Goal: Transaction & Acquisition: Book appointment/travel/reservation

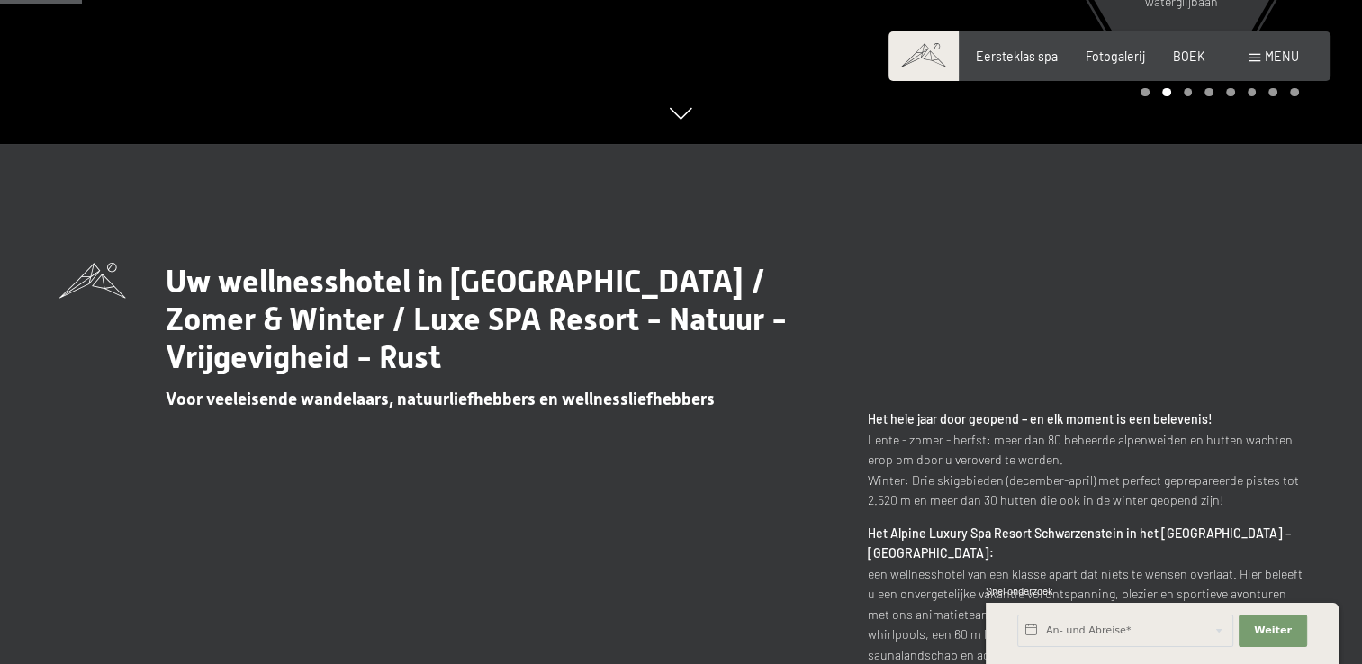
scroll to position [540, 0]
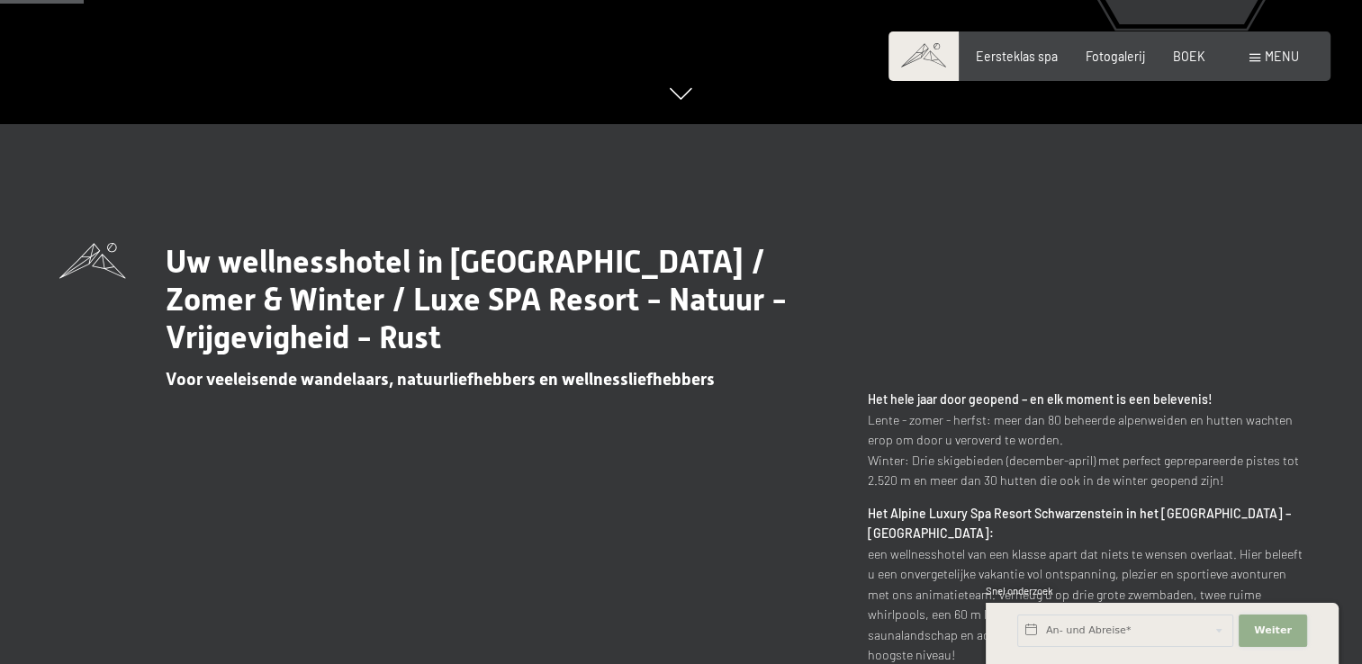
click at [1276, 637] on span "Weiter" at bounding box center [1273, 631] width 38 height 14
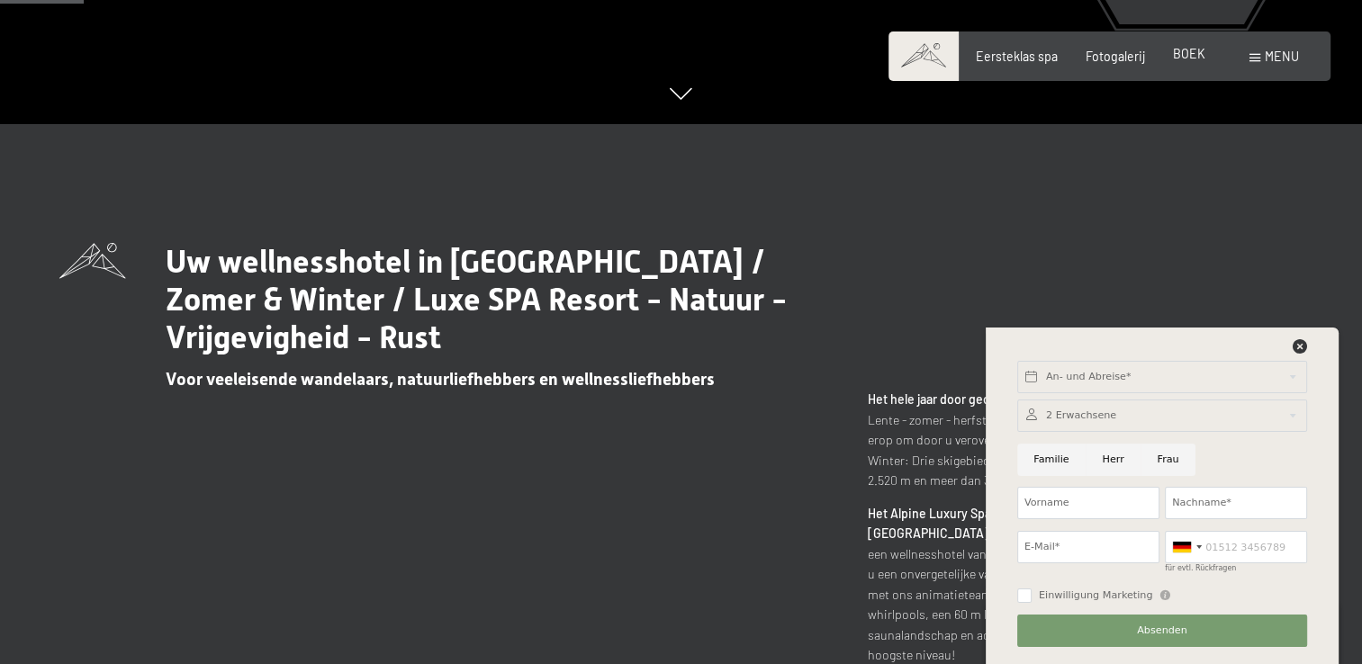
click at [1185, 59] on span "BOEK" at bounding box center [1189, 53] width 32 height 15
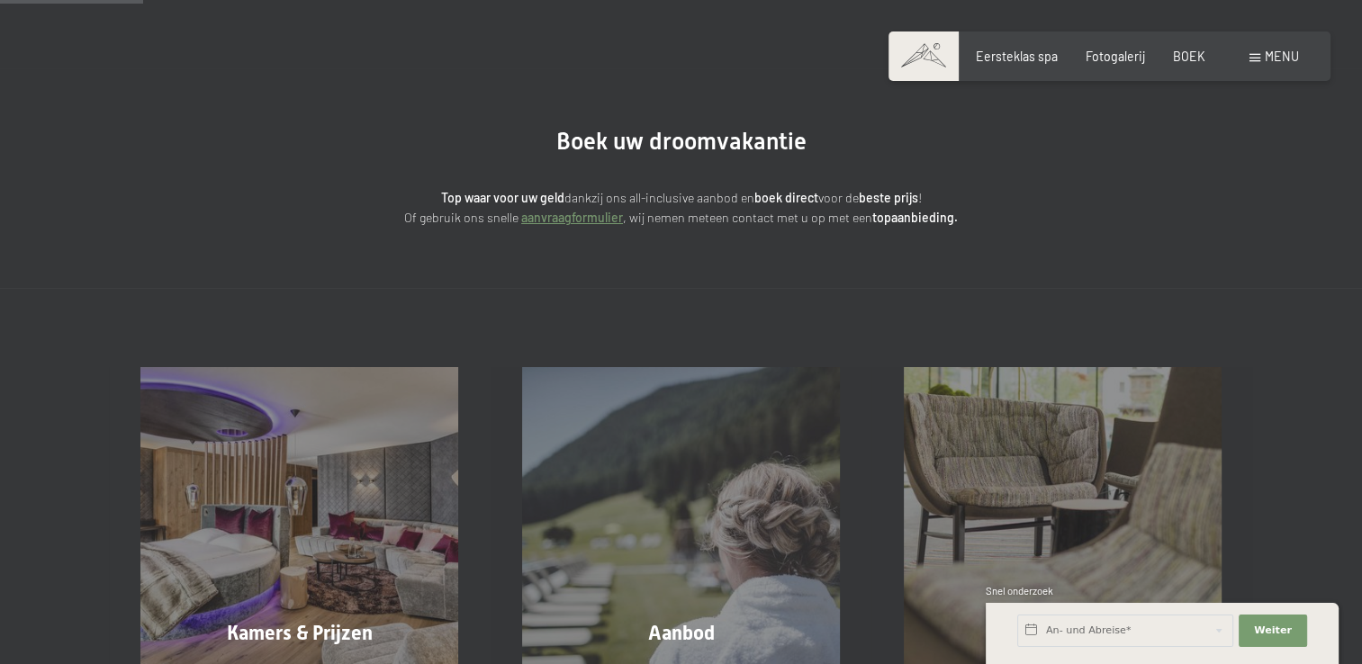
scroll to position [180, 0]
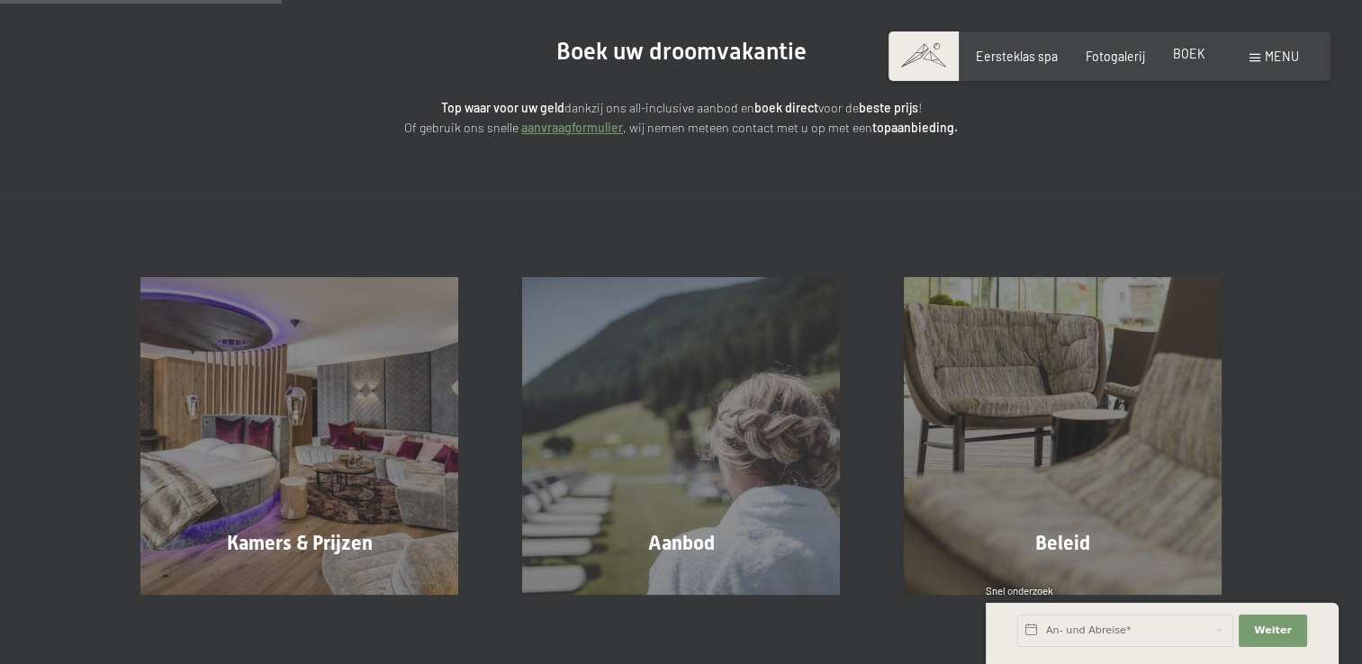
click at [1183, 56] on span "BOEK" at bounding box center [1189, 53] width 32 height 15
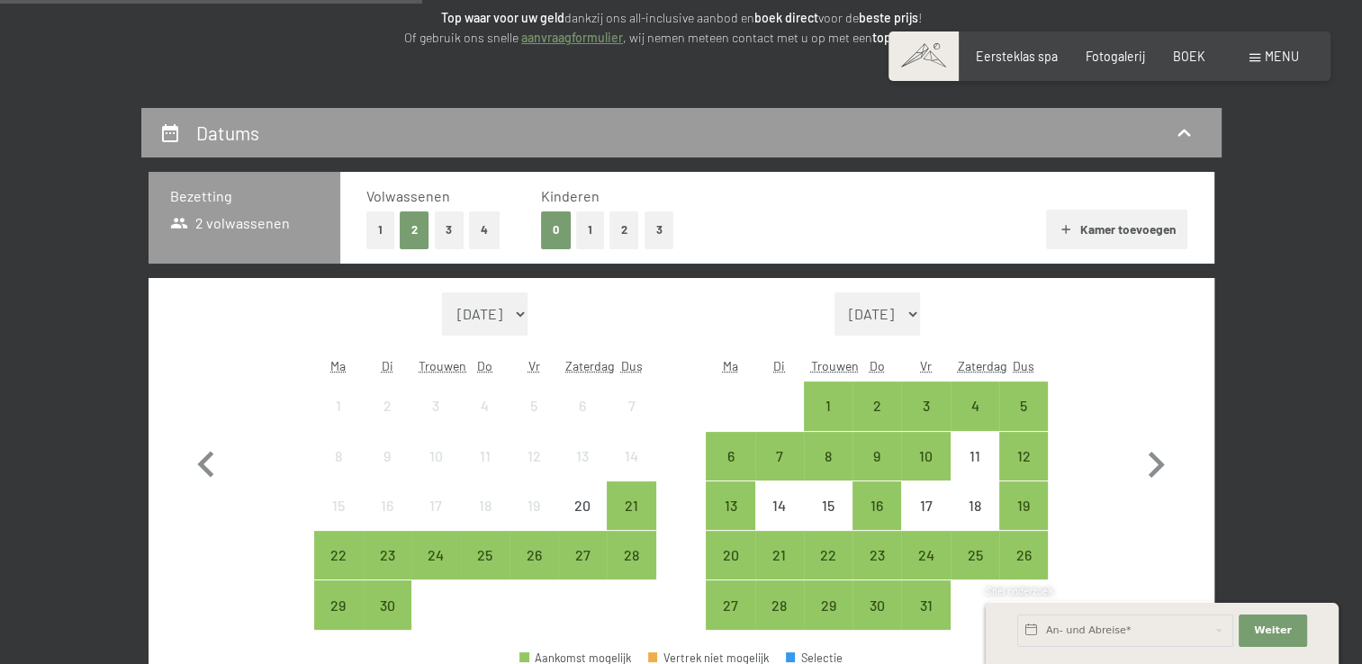
click at [620, 224] on button "2" at bounding box center [625, 230] width 30 height 37
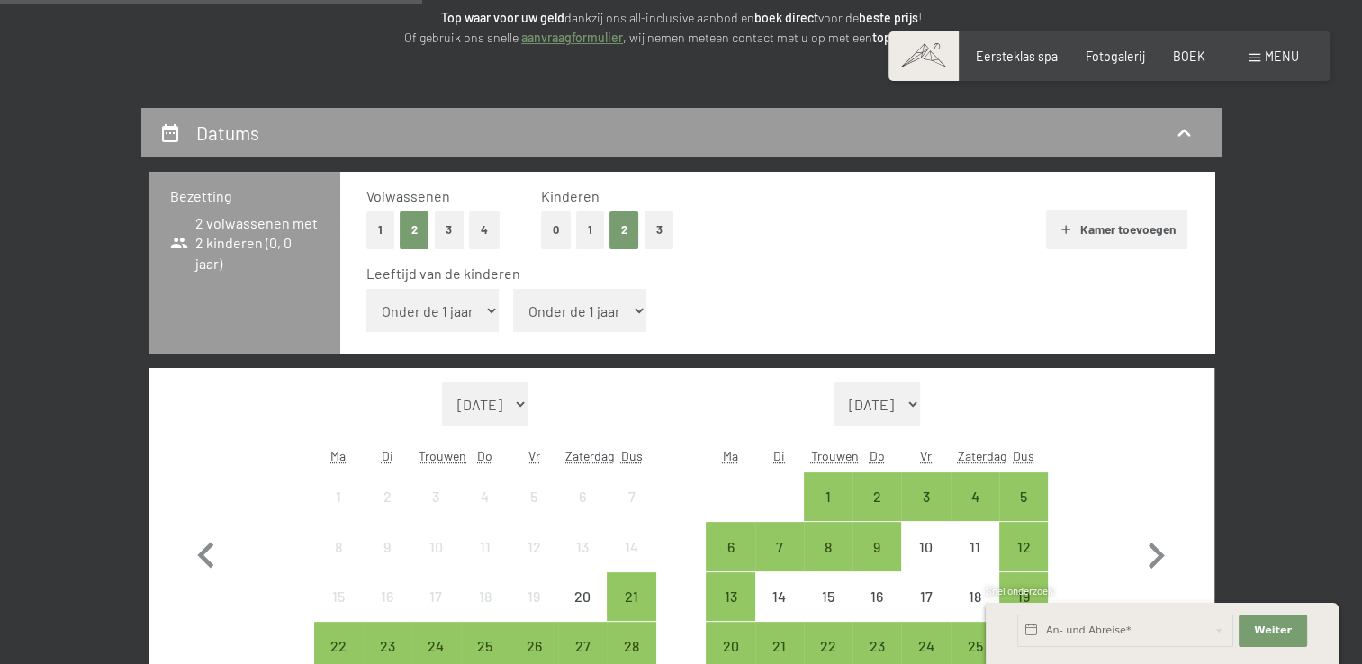
click at [425, 312] on select "Onder de 1 jaar 1 jaar 2 jaar 3 jaar is 4 jaar 5 jaar 6 jaar is 7 jaar is 8 jaa…" at bounding box center [432, 310] width 133 height 43
select select "14"
click at [366, 289] on select "Onder de 1 jaar 1 jaar 2 jaar 3 jaar is 4 jaar 5 jaar 6 jaar is 7 jaar is 8 jaa…" at bounding box center [432, 310] width 133 height 43
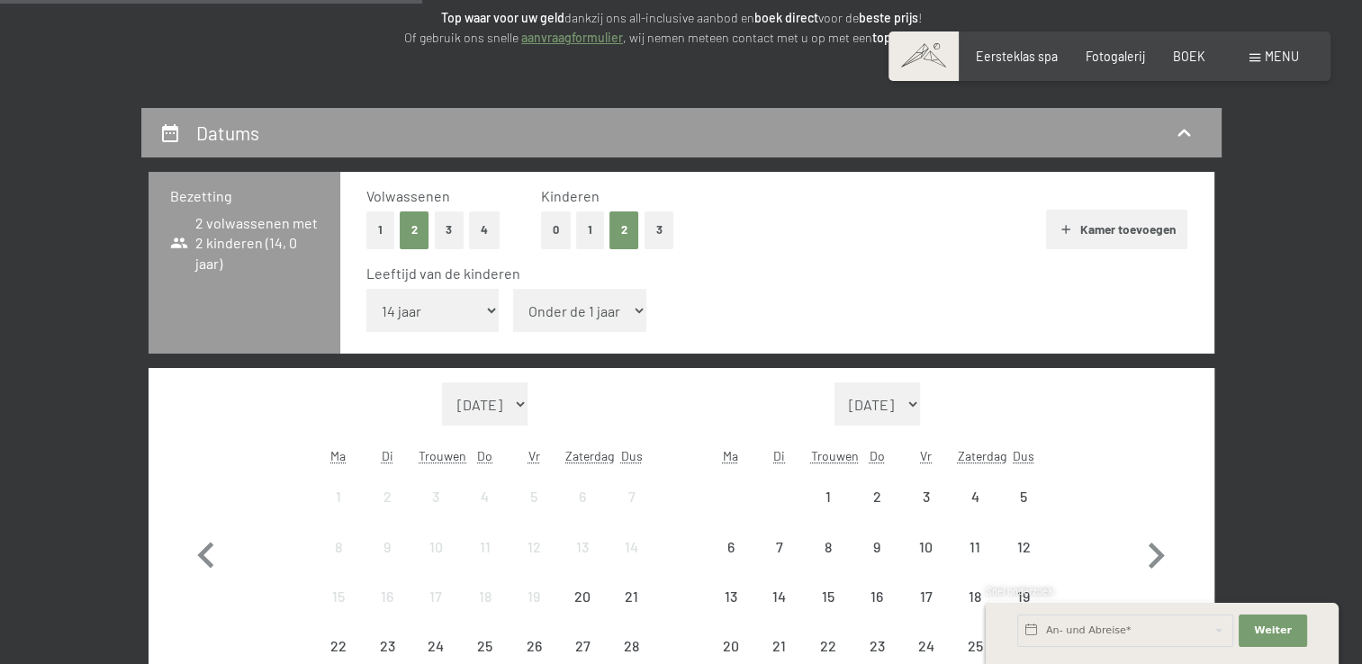
click at [544, 314] on select "Onder de 1 jaar 1 jaar 2 jaar 3 jaar is 4 jaar 5 jaar 6 jaar is 7 jaar is 8 jaa…" at bounding box center [579, 310] width 133 height 43
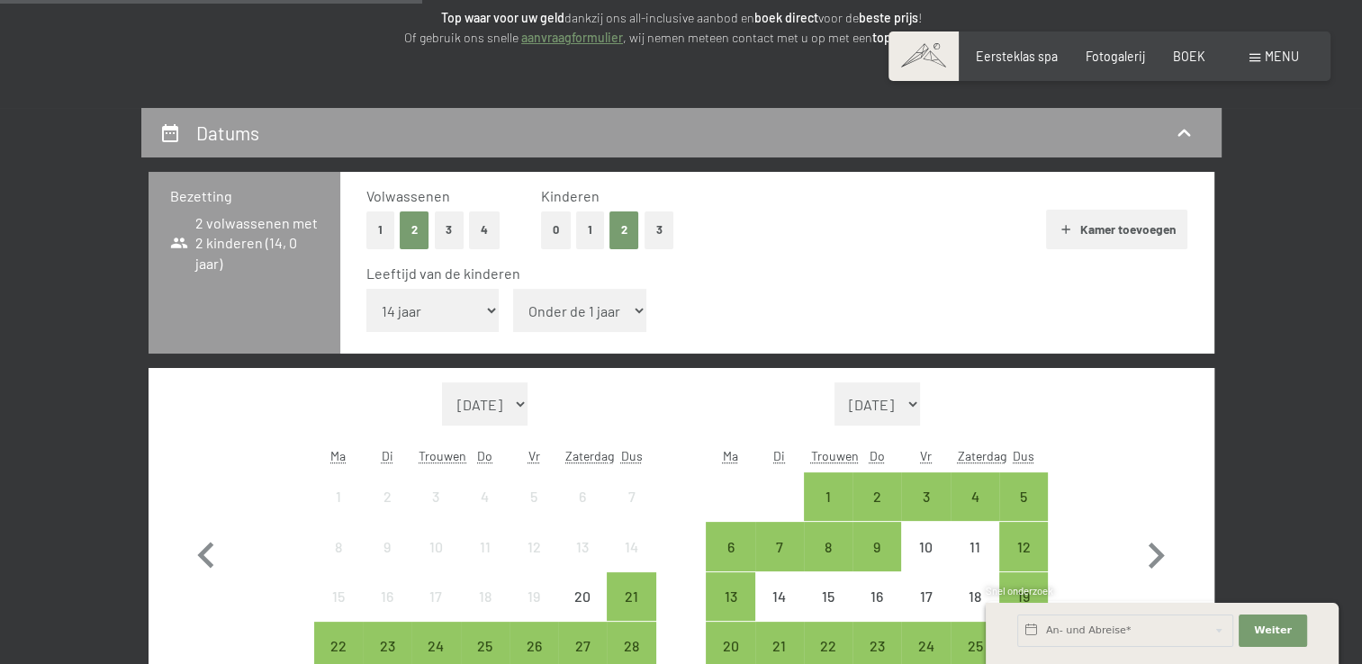
select select "12"
click at [513, 289] on select "Onder de 1 jaar 1 jaar 2 jaar 3 jaar is 4 jaar 5 jaar 6 jaar is 7 jaar is 8 jaa…" at bounding box center [579, 310] width 133 height 43
click at [921, 405] on select "oktober 2025 november 2025 december 2025 januari 2026 februari 2026 maart 2026 …" at bounding box center [878, 404] width 86 height 43
select select "2026-07-01"
select select "2026-08-01"
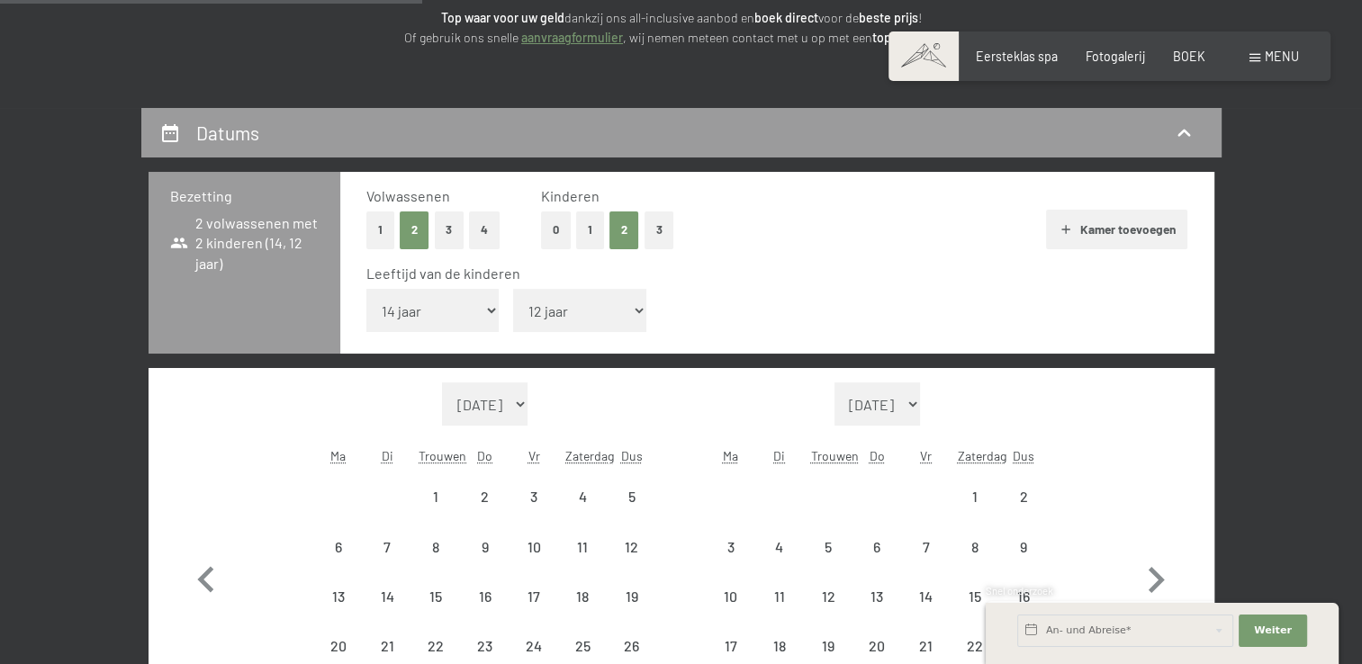
select select "2026-07-01"
select select "2026-08-01"
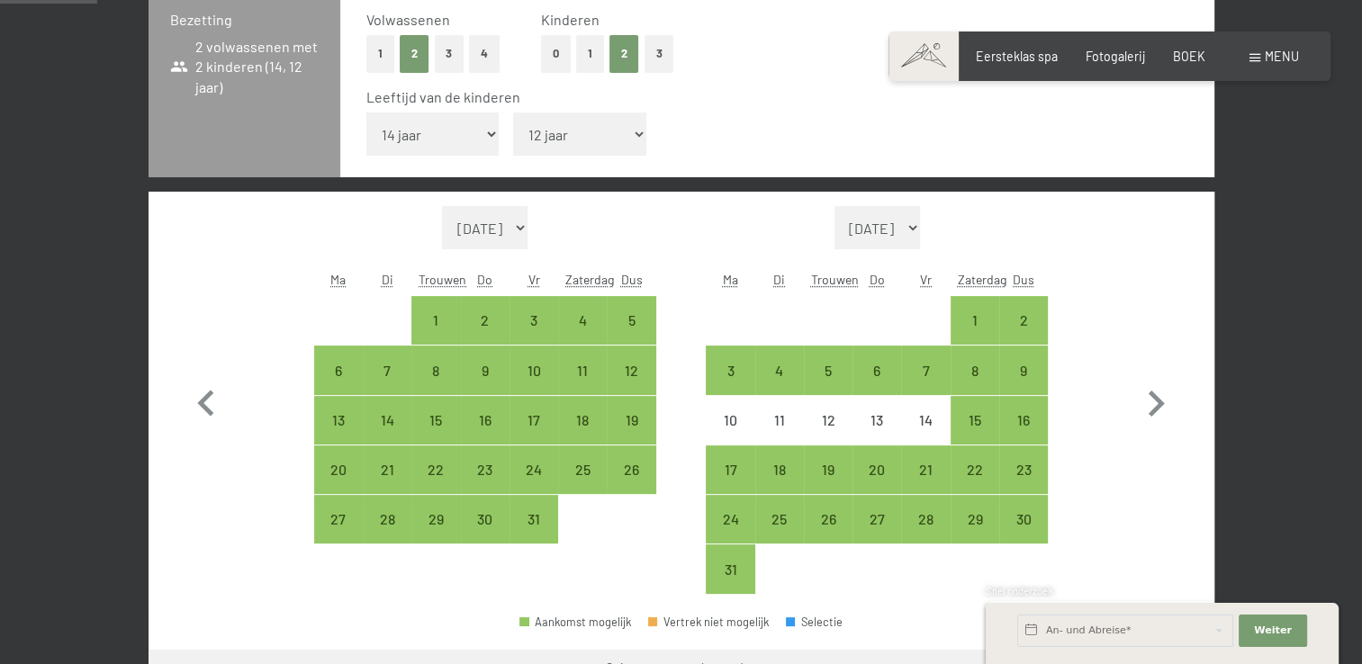
scroll to position [450, 0]
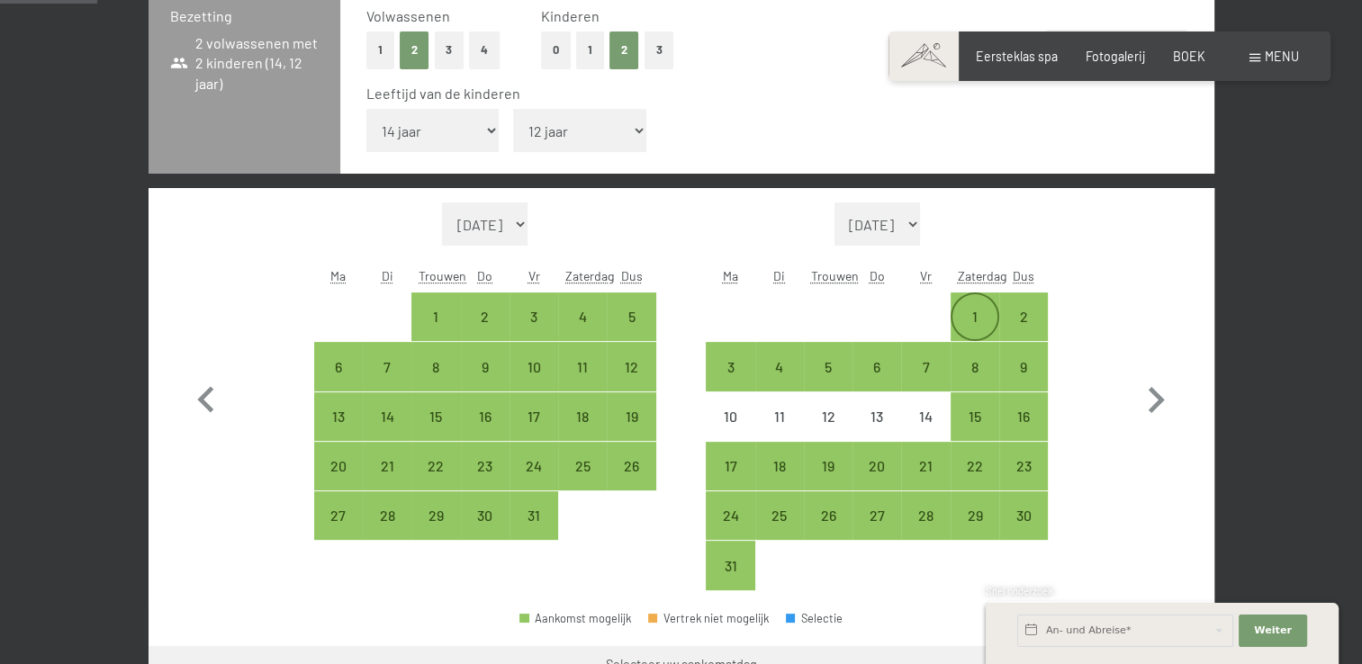
click at [971, 314] on div "1" at bounding box center [975, 332] width 45 height 45
select select "2026-07-01"
select select "2026-08-01"
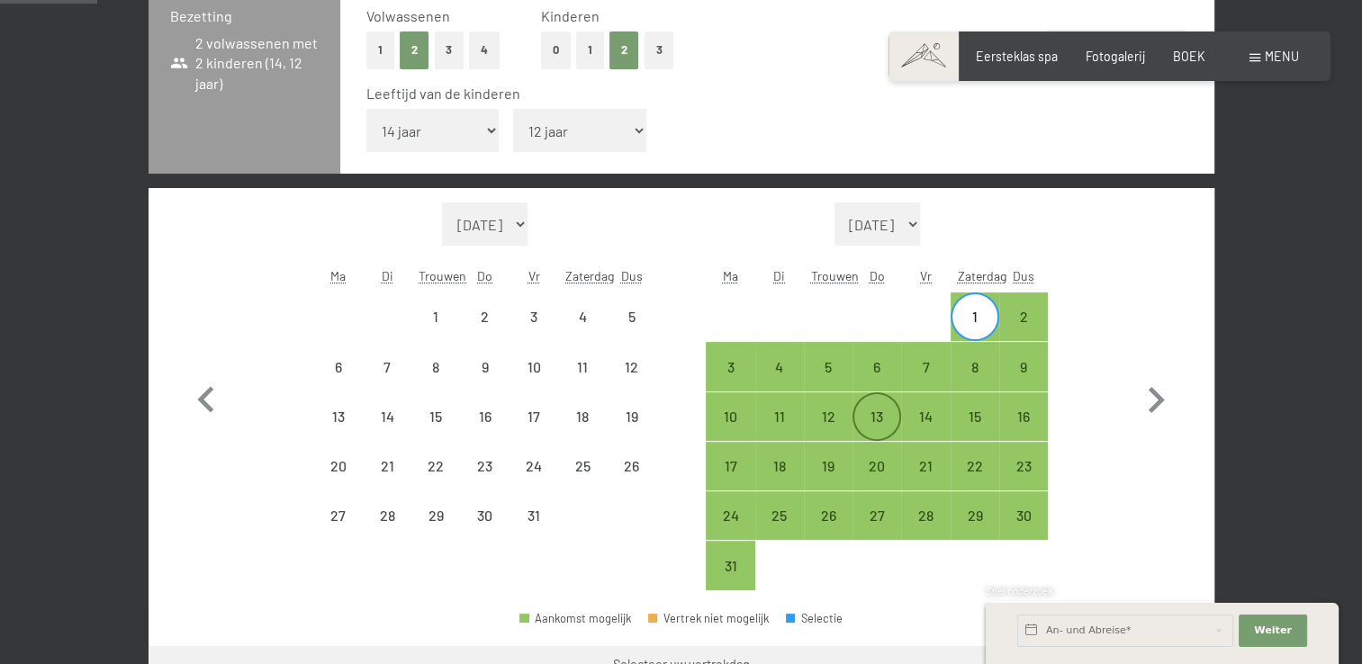
click at [868, 416] on div "13" at bounding box center [876, 432] width 45 height 45
select select "2026-07-01"
select select "2026-08-01"
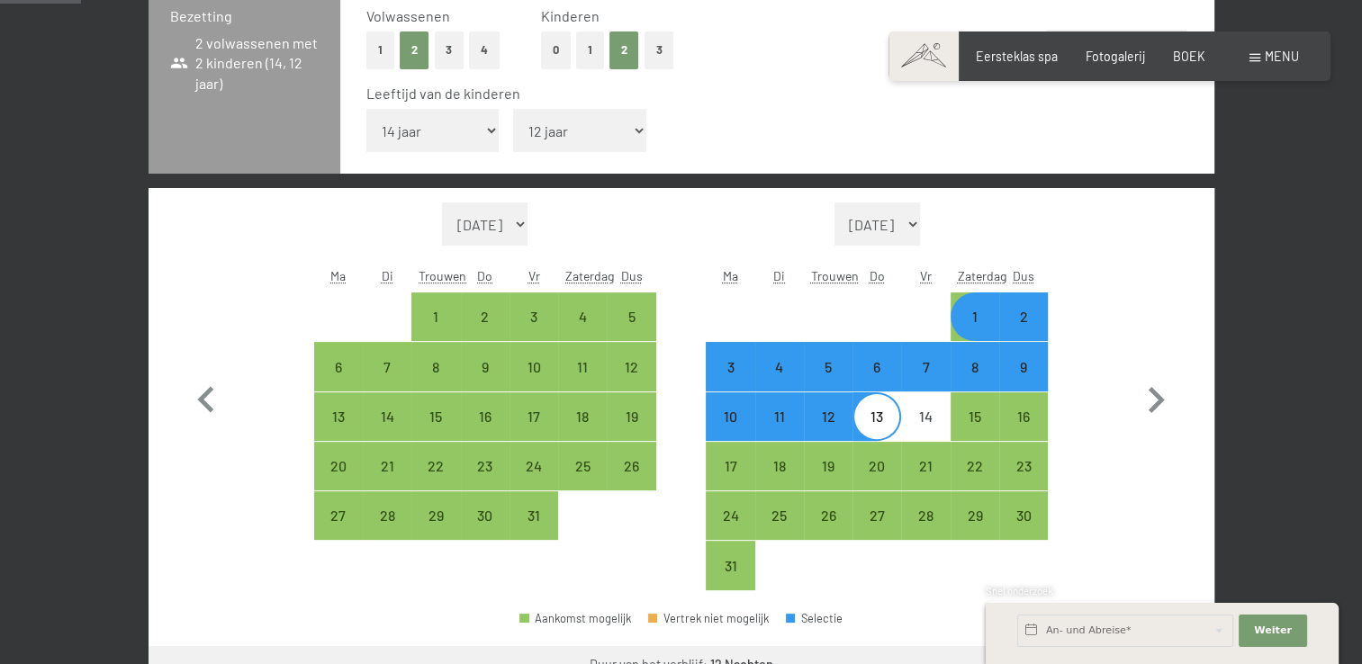
scroll to position [540, 0]
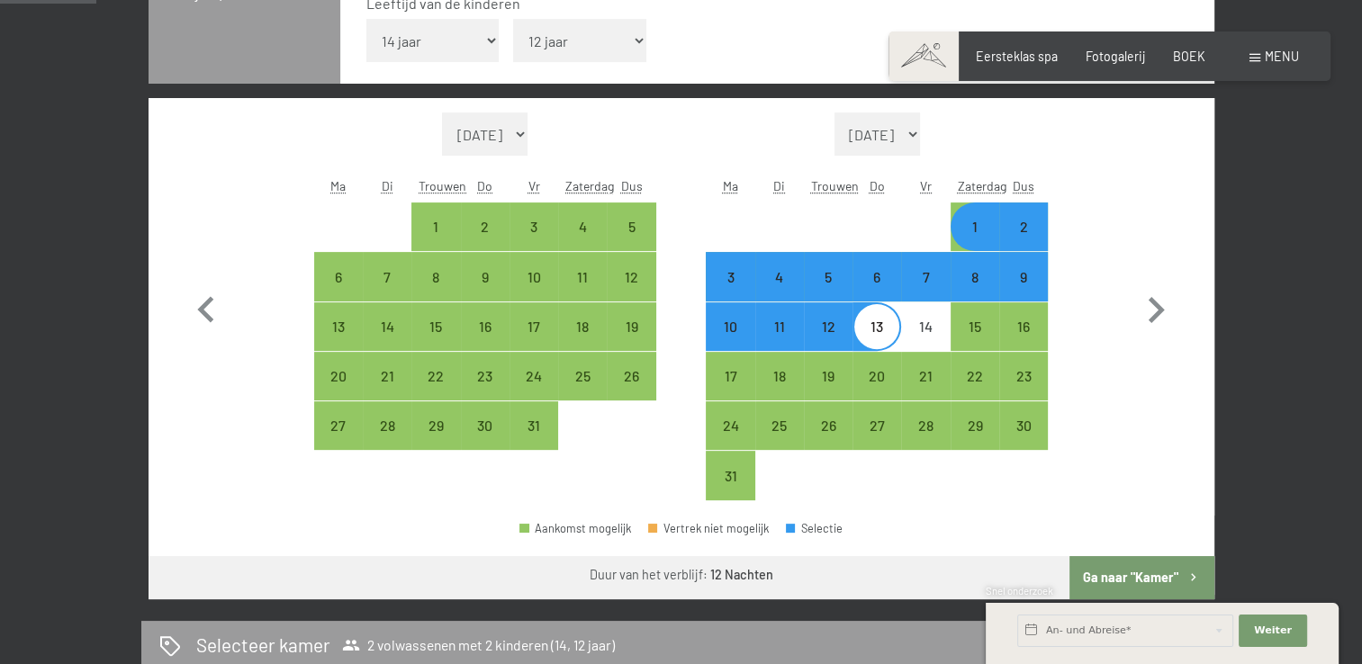
click at [1122, 575] on font "Ga naar "[PERSON_NAME]"" at bounding box center [1130, 577] width 95 height 15
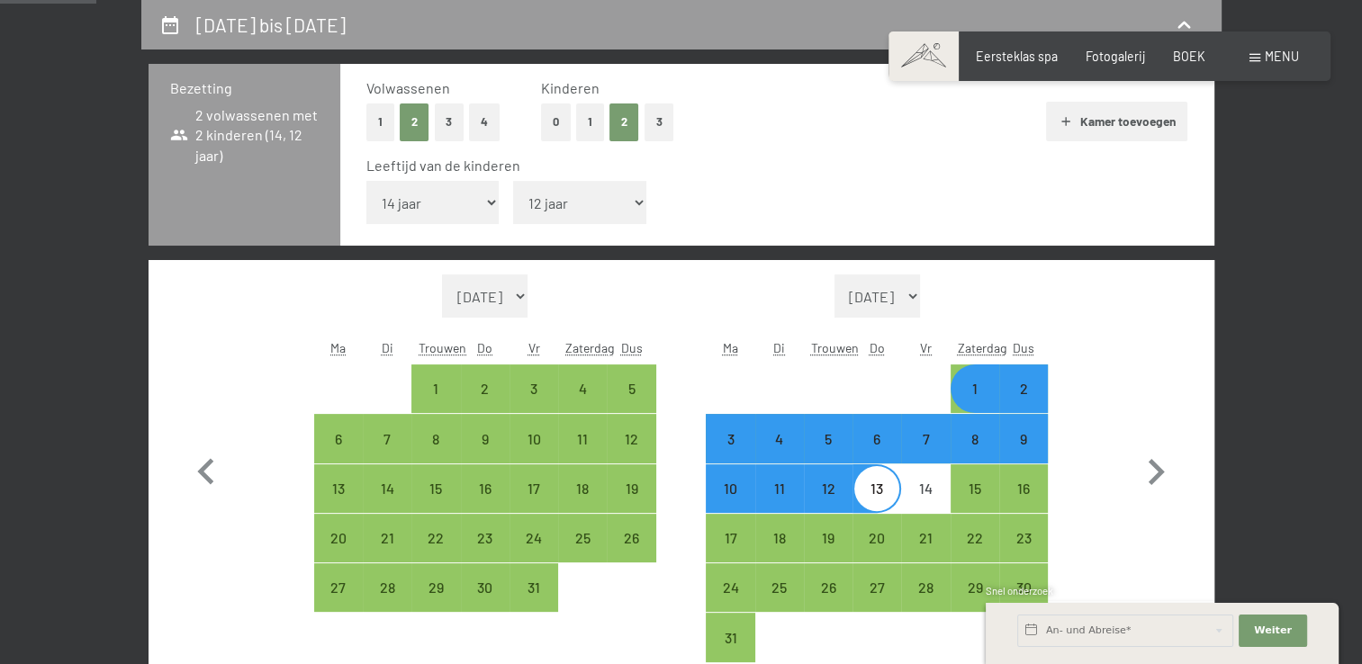
select select "2026-07-01"
select select "2026-08-01"
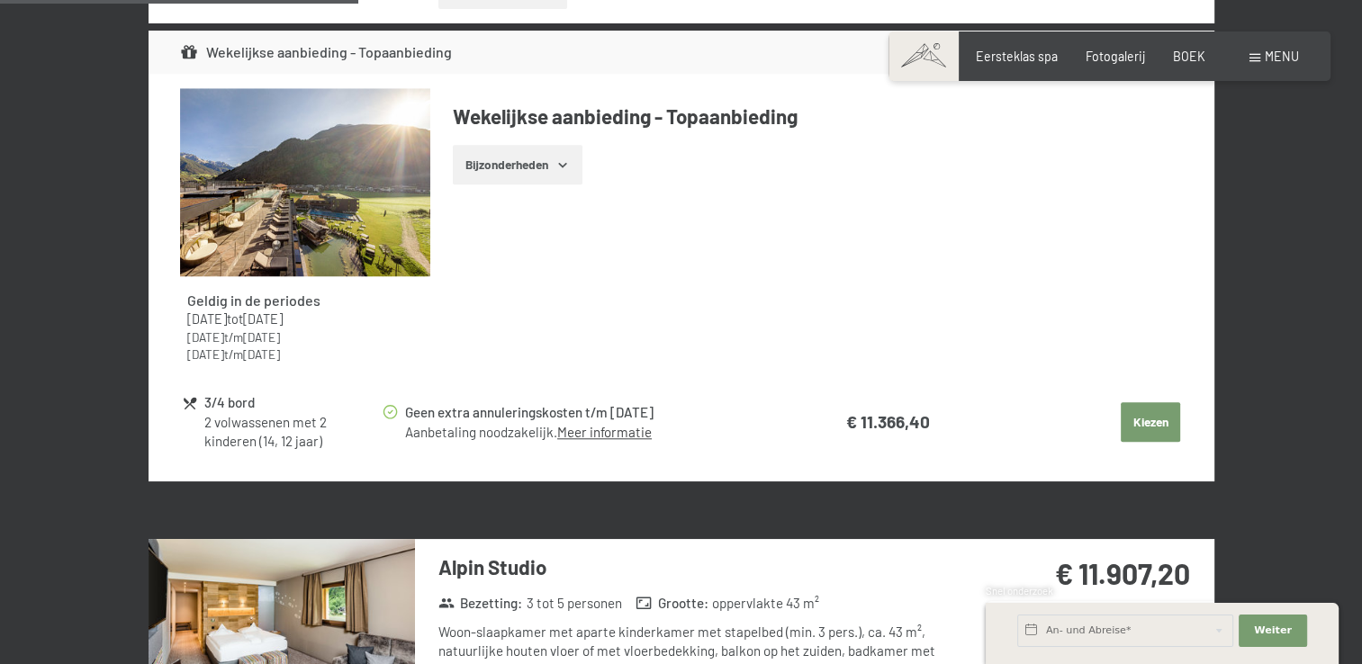
scroll to position [1819, 0]
